Goal: Find contact information: Find contact information

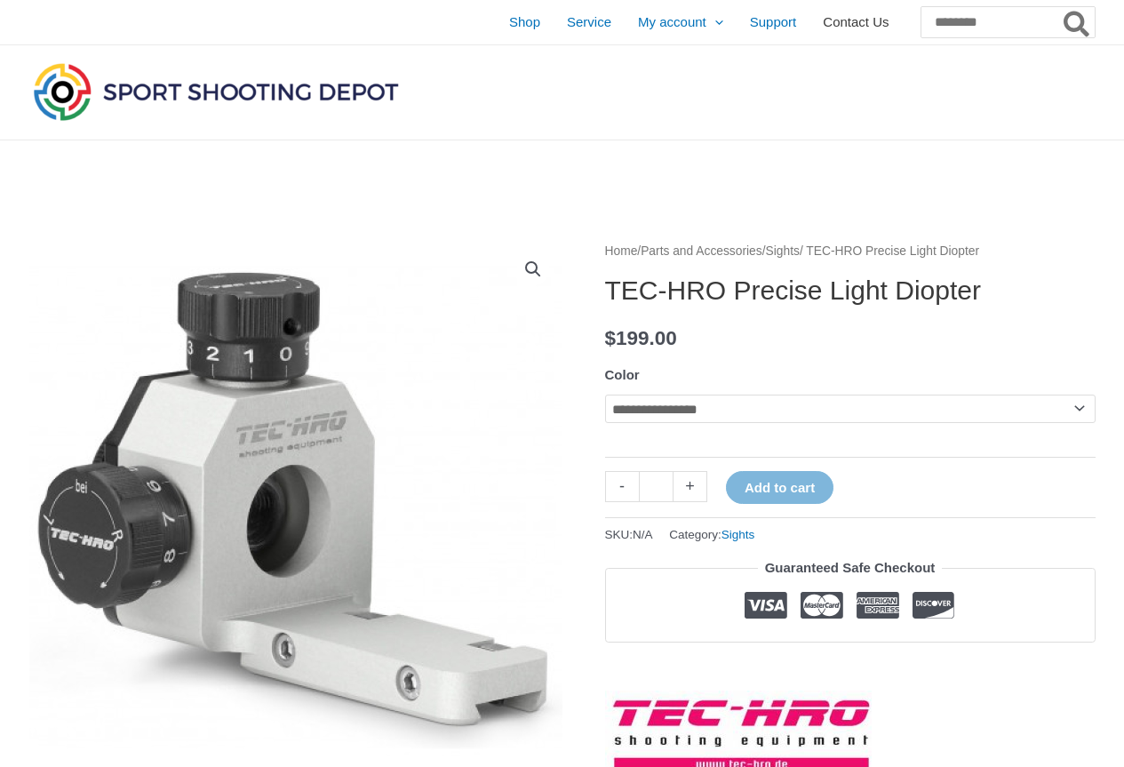
click at [823, 28] on span "Contact Us" at bounding box center [856, 22] width 66 height 44
